Goal: Transaction & Acquisition: Purchase product/service

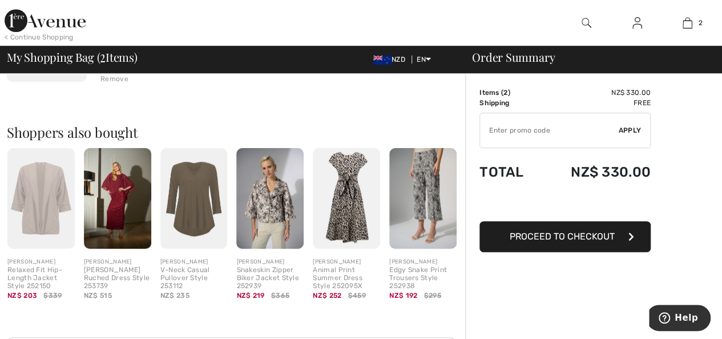
scroll to position [343, 0]
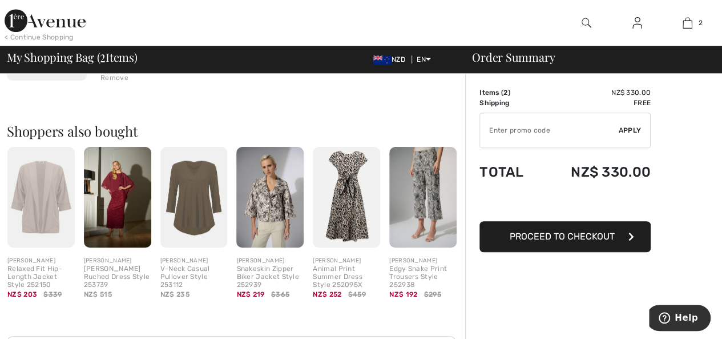
click at [630, 238] on icon "button" at bounding box center [632, 236] width 6 height 9
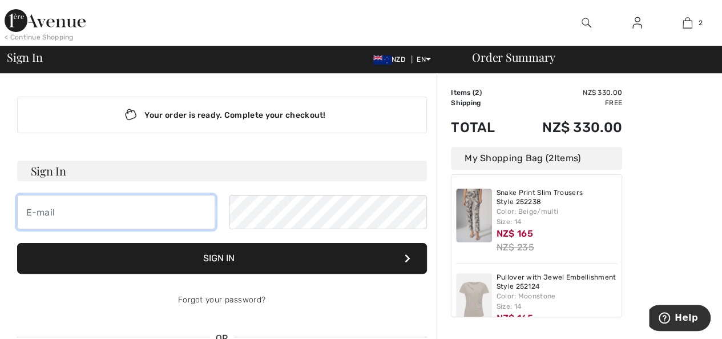
type input "[EMAIL_ADDRESS][DOMAIN_NAME]"
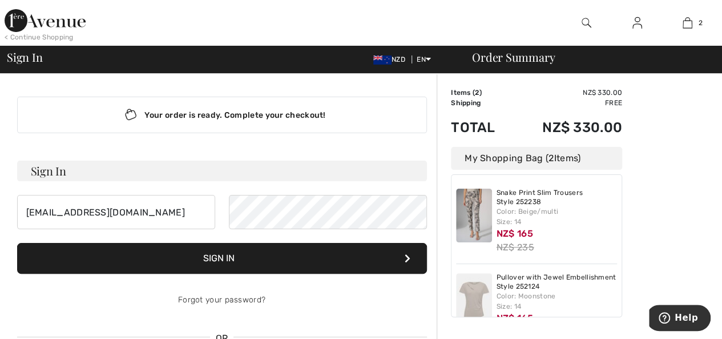
click at [266, 260] on button "Sign In" at bounding box center [222, 258] width 410 height 31
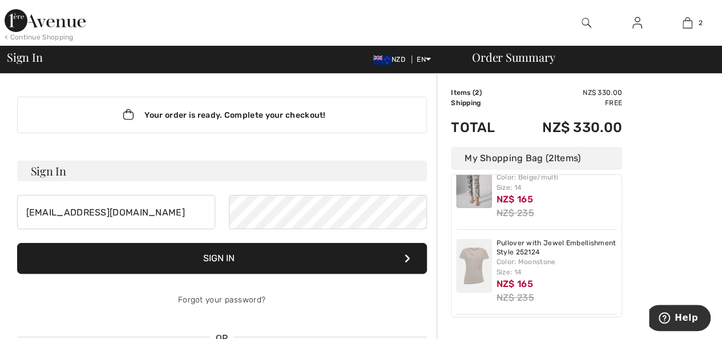
scroll to position [35, 0]
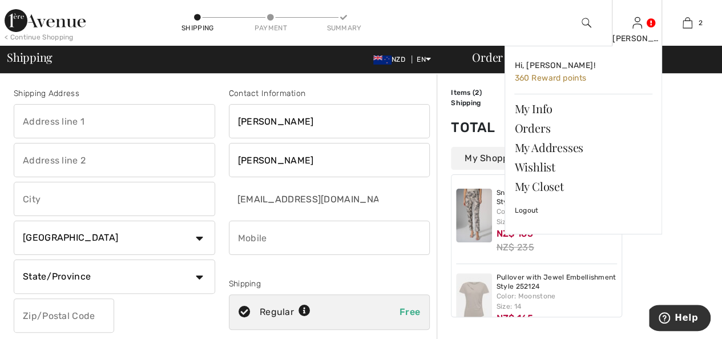
click at [638, 25] on img at bounding box center [638, 23] width 10 height 14
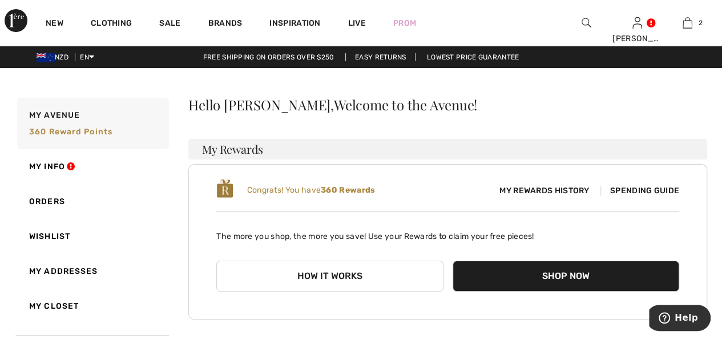
click at [645, 190] on span "Spending Guide" at bounding box center [640, 191] width 79 height 10
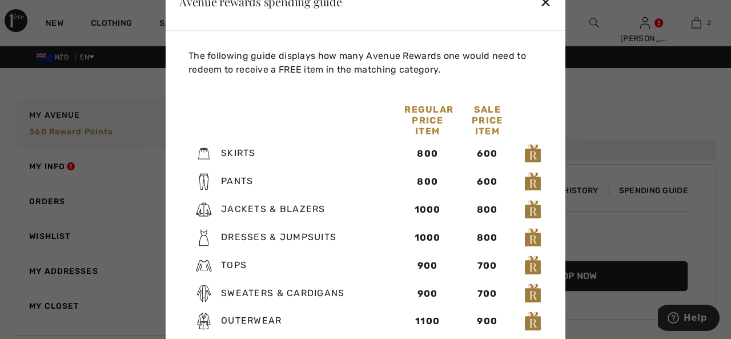
click at [547, 5] on div "✕" at bounding box center [546, 2] width 12 height 24
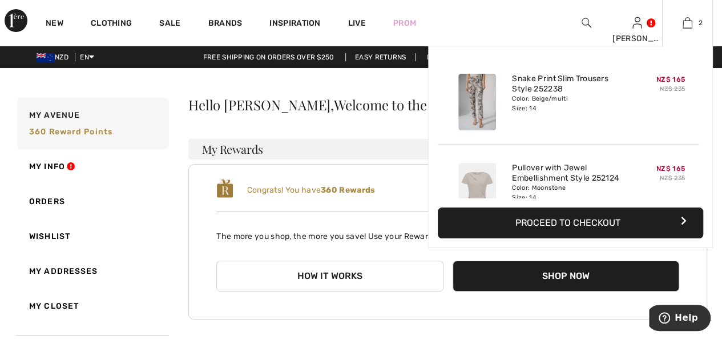
click at [622, 224] on button "Proceed to Checkout" at bounding box center [570, 222] width 265 height 31
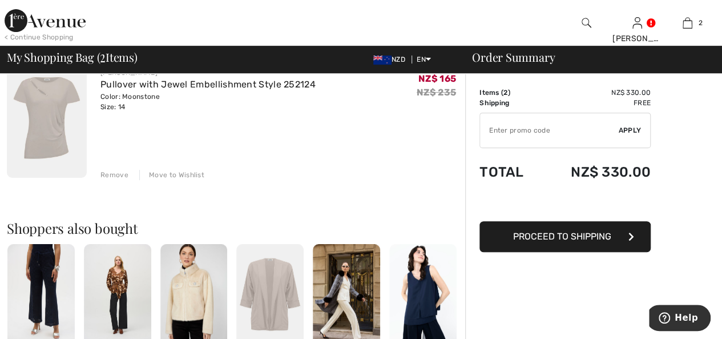
scroll to position [285, 0]
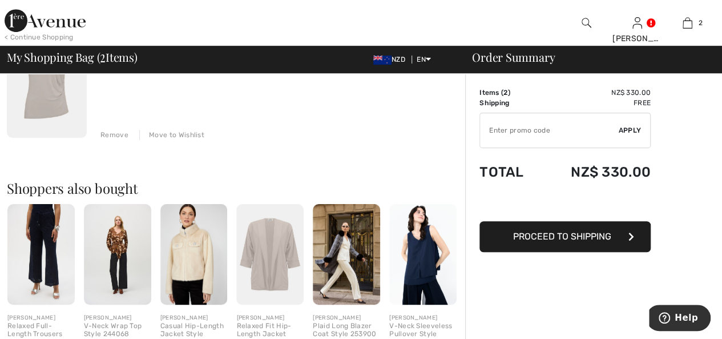
click at [552, 236] on span "Proceed to Shipping" at bounding box center [562, 236] width 98 height 11
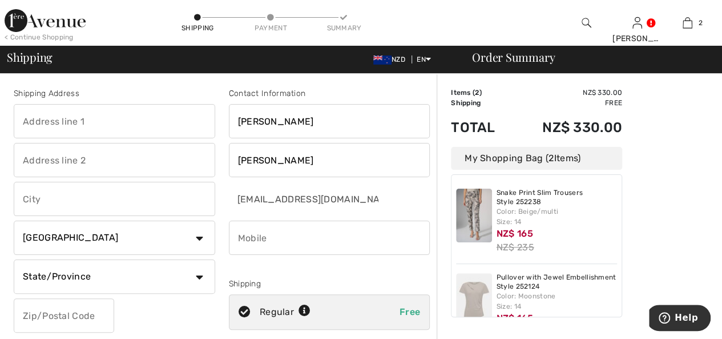
click at [91, 122] on input "text" at bounding box center [115, 121] width 202 height 34
type input "[STREET_ADDRESS]"
type input "Kamo"
type input "Whangarei"
select select "NZ"
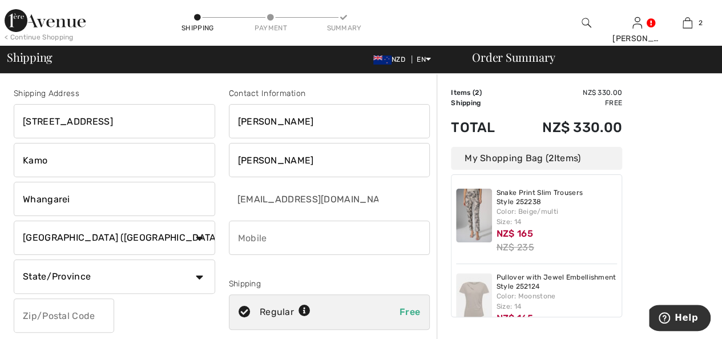
type input "0112"
type input "021619498"
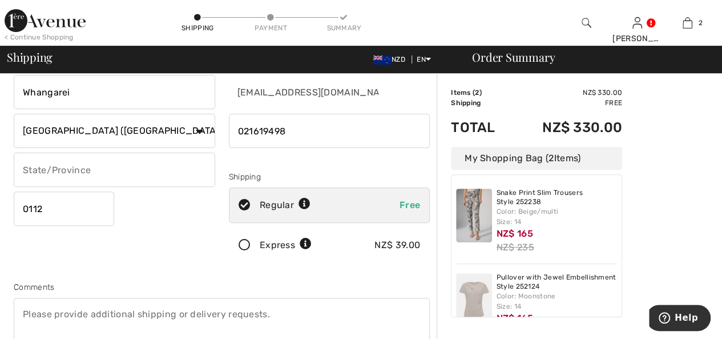
scroll to position [114, 0]
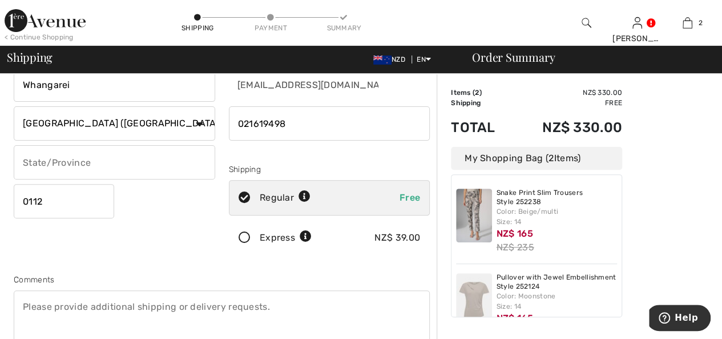
click at [193, 162] on input "text" at bounding box center [115, 162] width 202 height 34
type input "Northland"
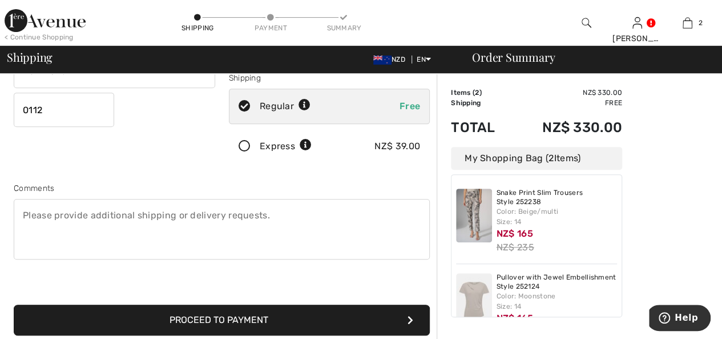
scroll to position [228, 0]
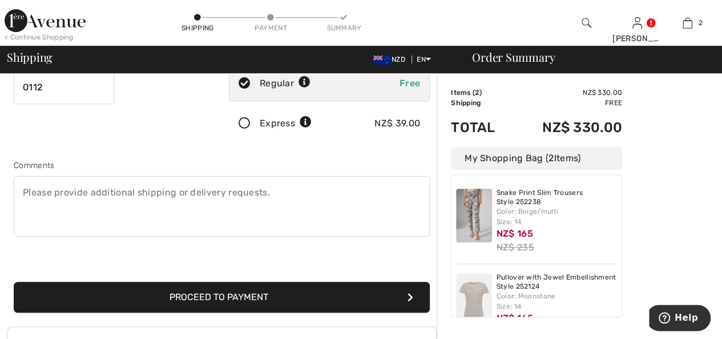
click at [319, 291] on button "Proceed to Payment" at bounding box center [222, 296] width 416 height 31
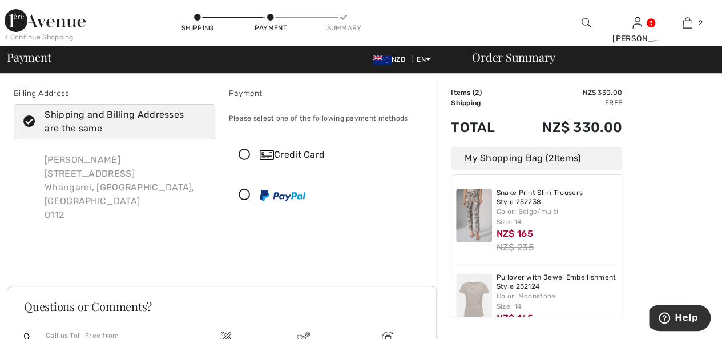
click at [244, 153] on icon at bounding box center [245, 155] width 30 height 12
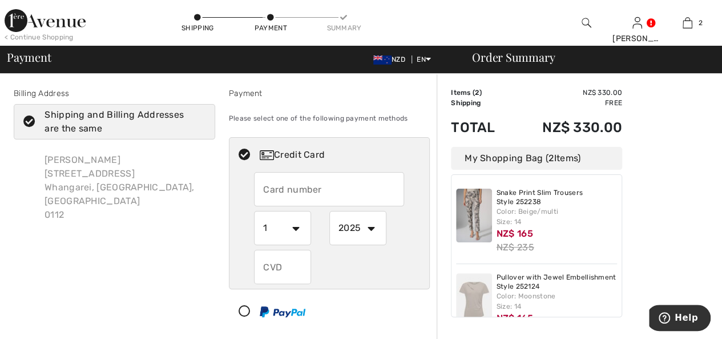
click at [298, 193] on input "text" at bounding box center [329, 189] width 150 height 34
type input "[CREDIT_CARD_NUMBER]"
click at [296, 227] on select "1 2 3 4 5 6 7 8 9 10 11 12" at bounding box center [282, 228] width 57 height 34
select select "9"
click at [254, 211] on select "1 2 3 4 5 6 7 8 9 10 11 12" at bounding box center [282, 228] width 57 height 34
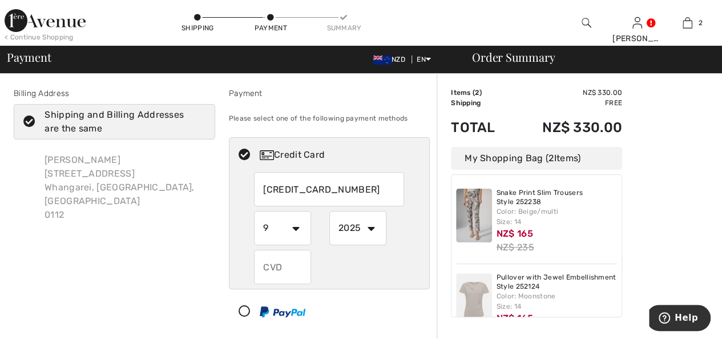
click at [371, 227] on select "2025 2026 2027 2028 2029 2030 2031 2032 2033 2034 2035" at bounding box center [357, 228] width 57 height 34
select select "2028"
click at [329, 211] on select "2025 2026 2027 2028 2029 2030 2031 2032 2033 2034 2035" at bounding box center [357, 228] width 57 height 34
click at [287, 267] on input "text" at bounding box center [282, 267] width 57 height 34
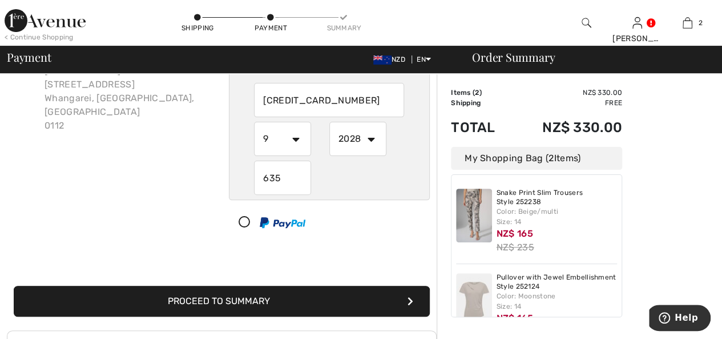
scroll to position [171, 0]
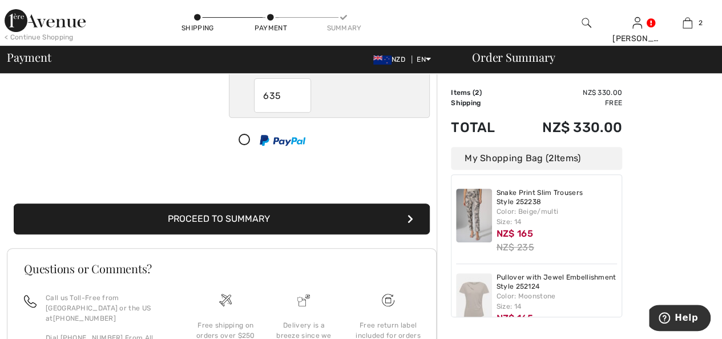
type input "635"
click at [318, 219] on button "Proceed to Summary" at bounding box center [222, 218] width 416 height 31
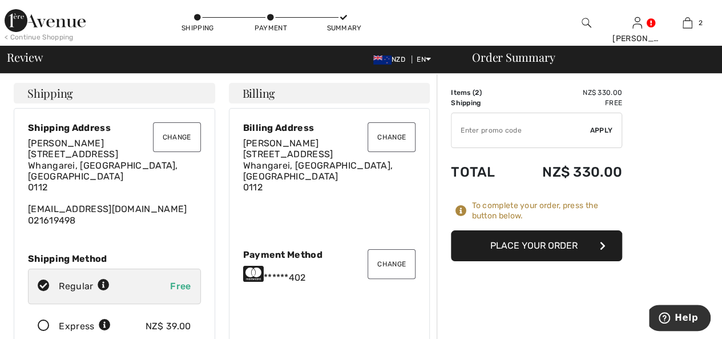
click at [533, 246] on button "Place Your Order" at bounding box center [536, 245] width 171 height 31
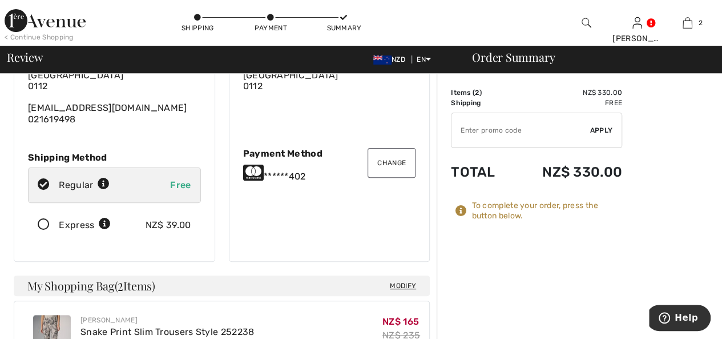
scroll to position [171, 0]
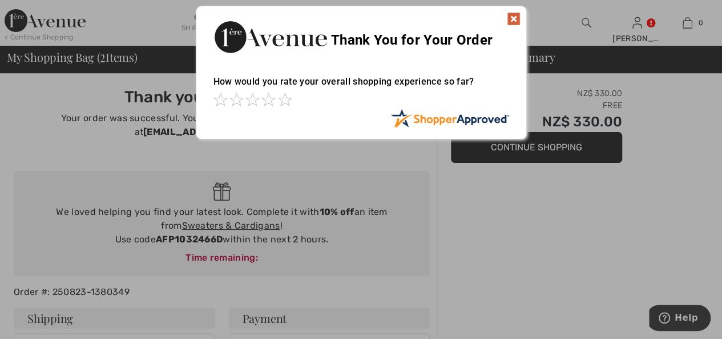
click at [513, 18] on img at bounding box center [514, 19] width 14 height 14
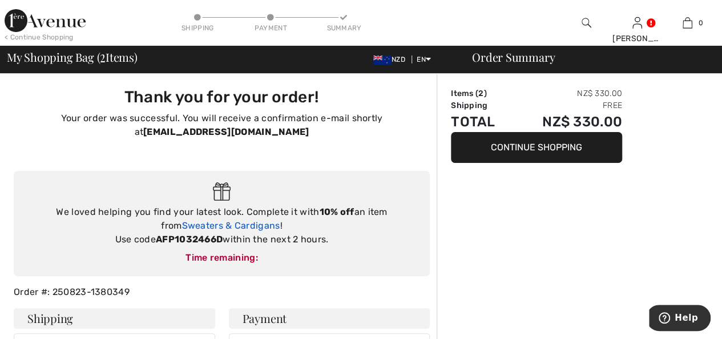
click at [253, 227] on link "Sweaters & Cardigans" at bounding box center [231, 225] width 98 height 11
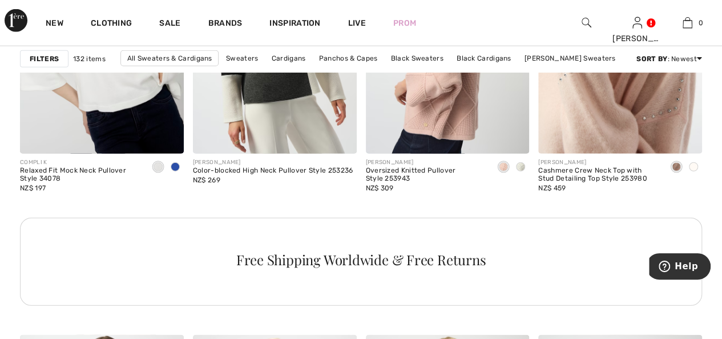
scroll to position [3597, 0]
